Goal: Navigation & Orientation: Find specific page/section

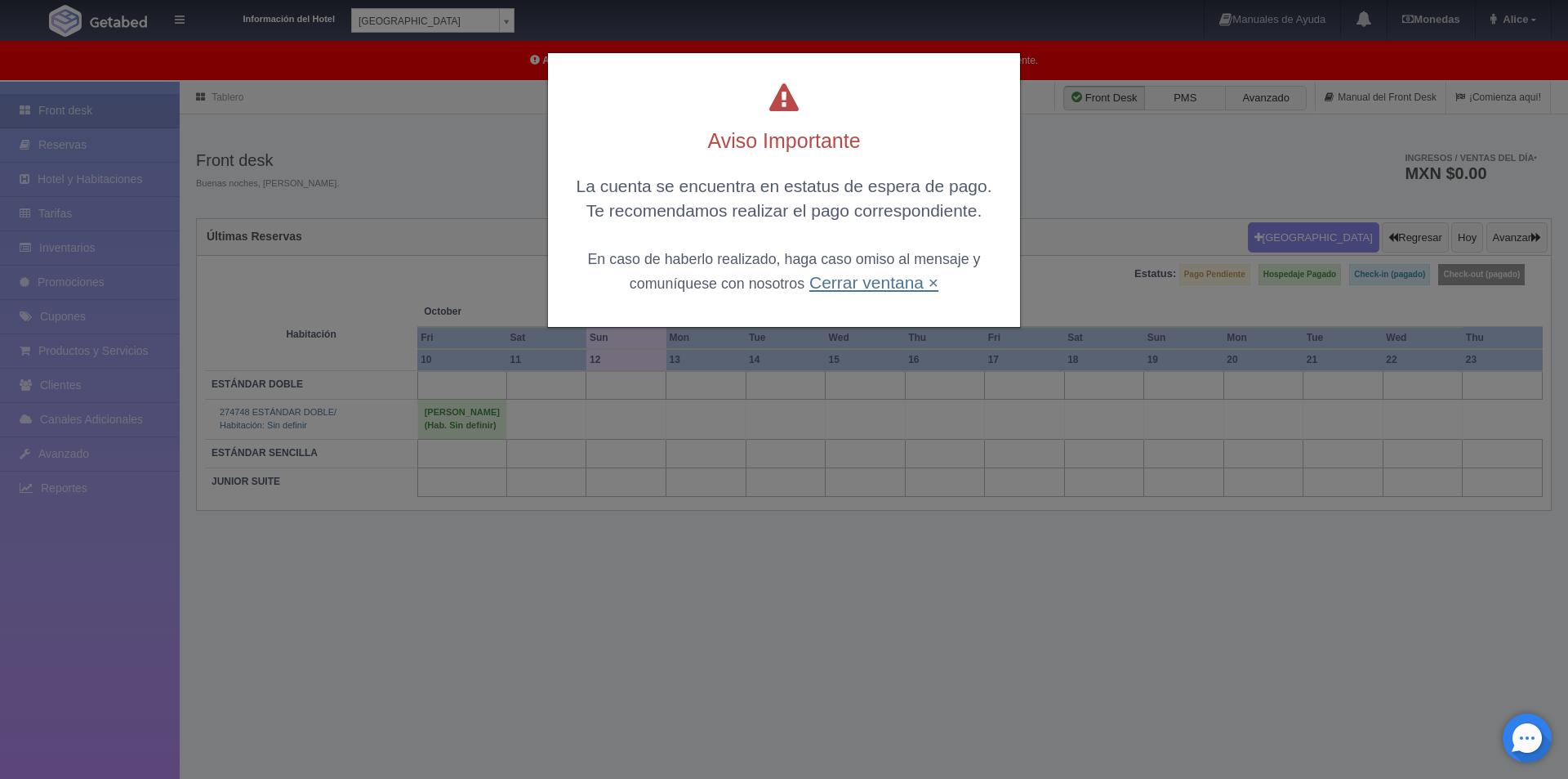
click at [871, 285] on link "Cerrar ventana ×" at bounding box center [874, 282] width 129 height 19
